Goal: Task Accomplishment & Management: Complete application form

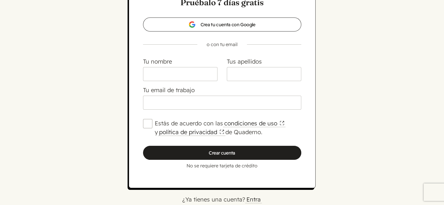
scroll to position [71, 0]
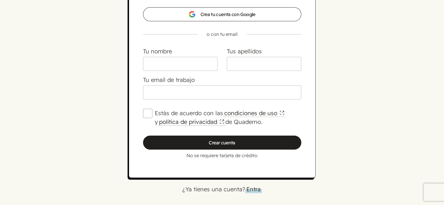
click at [255, 190] on link "Entra" at bounding box center [253, 189] width 17 height 8
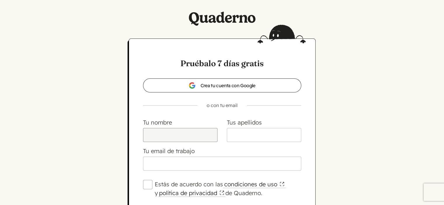
click at [162, 133] on input "Tu nombre" at bounding box center [180, 135] width 74 height 14
type input "[PERSON_NAME] [PERSON_NAME]"
type input "Tous [PERSON_NAME]"
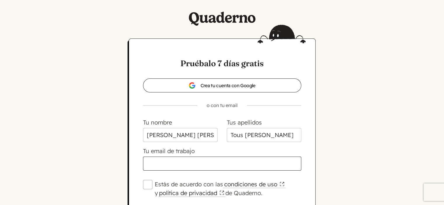
click at [162, 166] on input "Tu email de trabajo" at bounding box center [222, 164] width 158 height 14
type input "[EMAIL_ADDRESS][DOMAIN_NAME]"
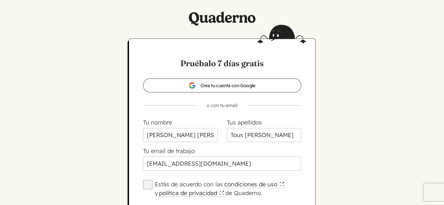
click at [148, 186] on input "Estás de acuerdo con las condiciones de uso y política de privacidad de Quadern…" at bounding box center [147, 184] width 9 height 9
checkbox input "true"
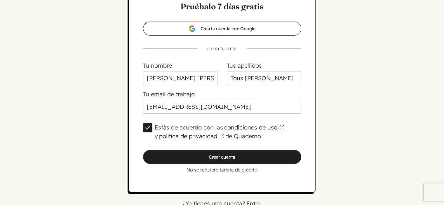
scroll to position [71, 0]
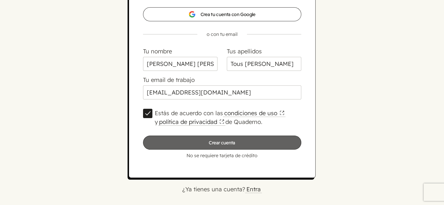
click at [233, 142] on input "Crear cuenta" at bounding box center [222, 143] width 158 height 14
type input "Por favor, espera…"
